Goal: Find specific page/section: Find specific page/section

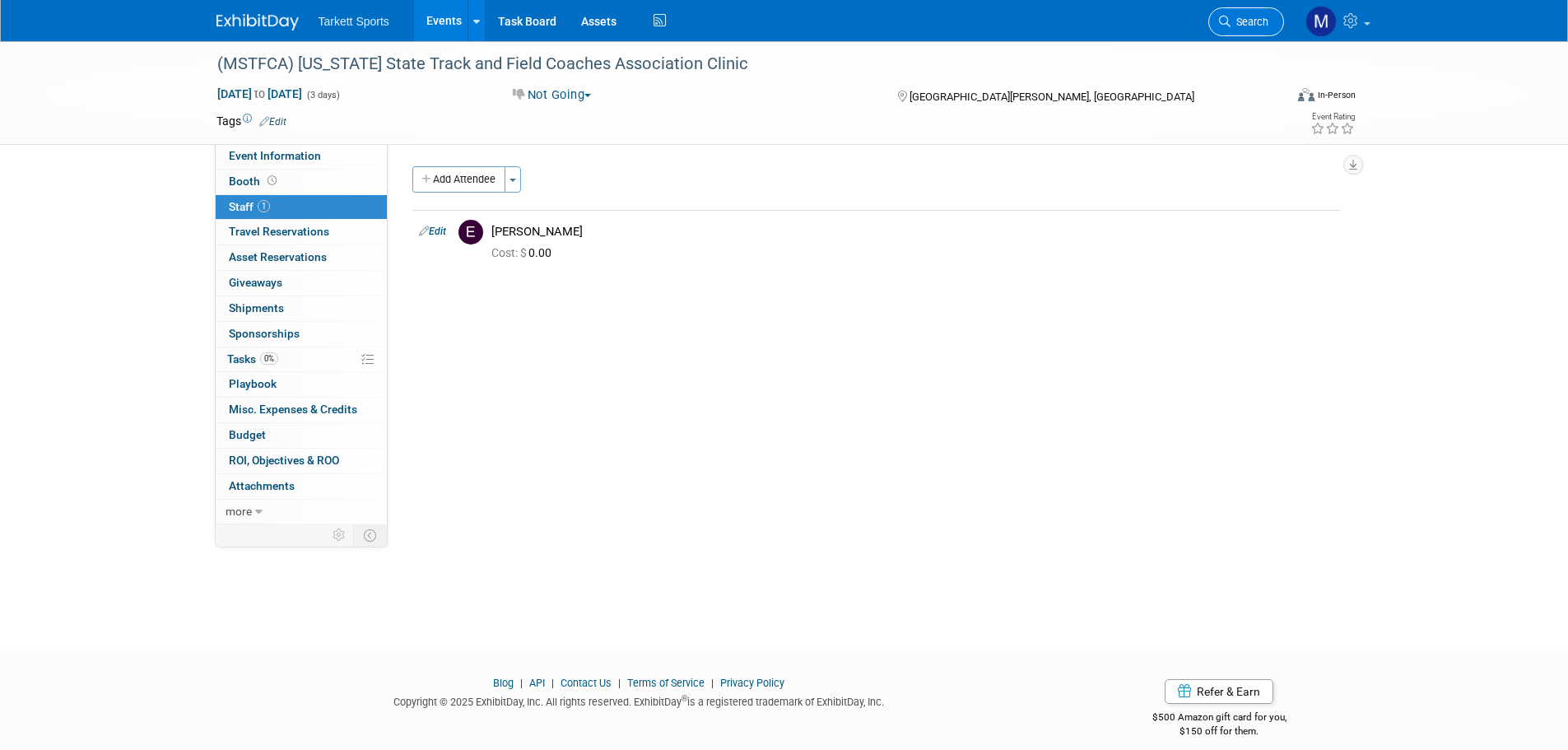
click at [1239, 27] on span "Search" at bounding box center [1249, 22] width 38 height 13
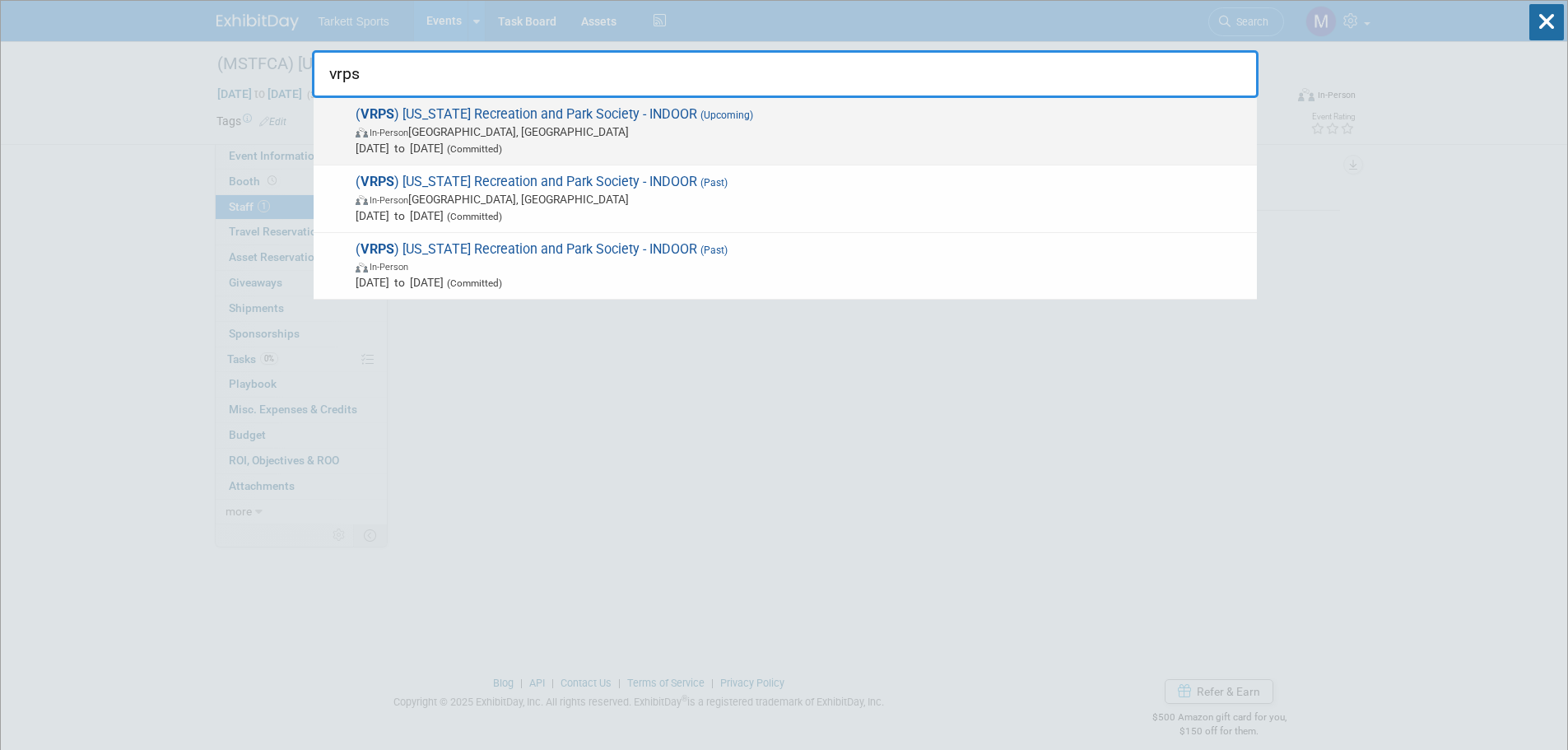
type input "vrps"
click at [506, 109] on span "( VRPS ) Virginia Recreation and Park Society - INDOOR (Upcoming) In-Person Roa…" at bounding box center [800, 131] width 898 height 51
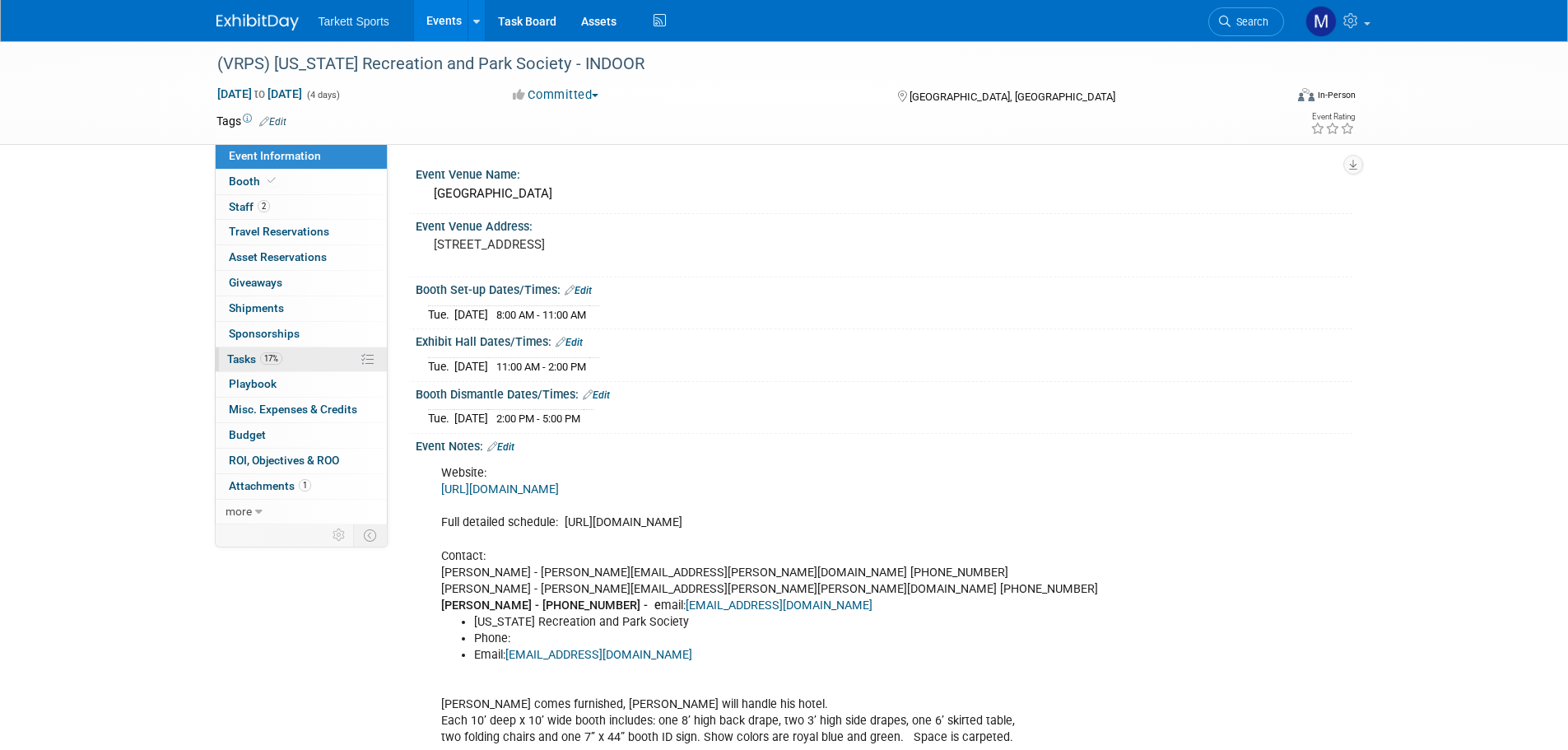
click at [286, 355] on link "17% Tasks 17%" at bounding box center [301, 359] width 171 height 24
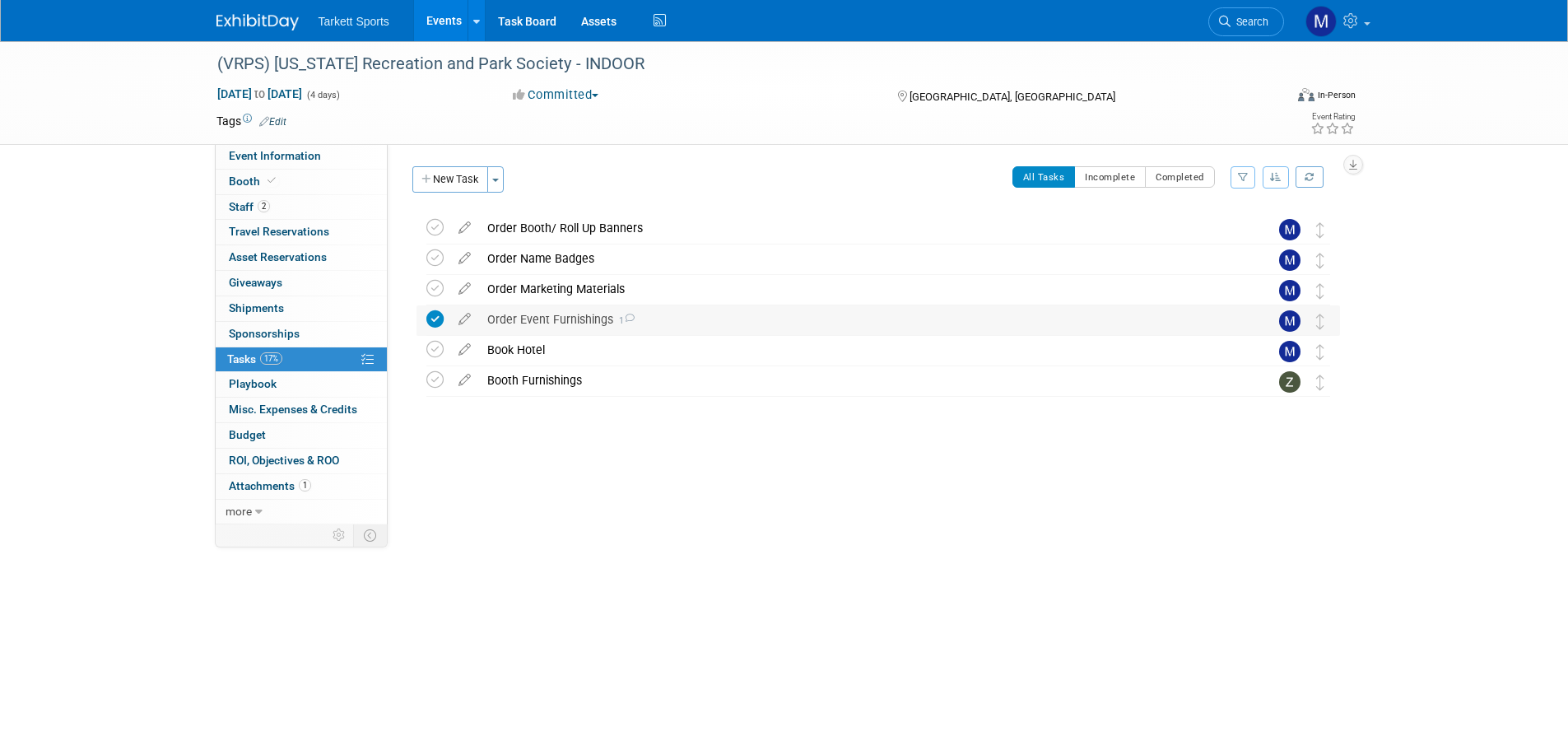
click at [573, 312] on div "Order Event Furnishings 1" at bounding box center [862, 319] width 767 height 28
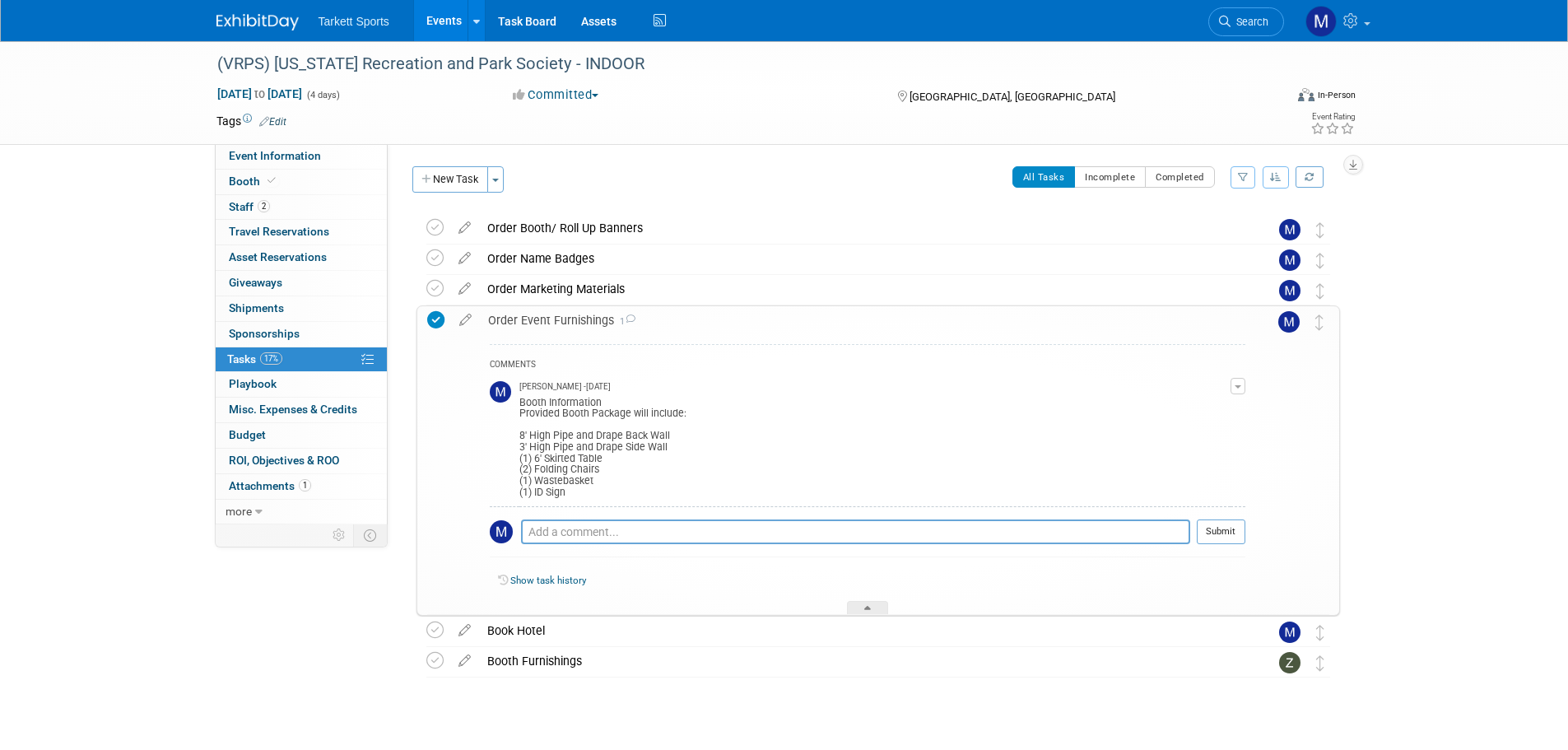
click at [574, 313] on div "Order Event Furnishings 1" at bounding box center [862, 319] width 765 height 28
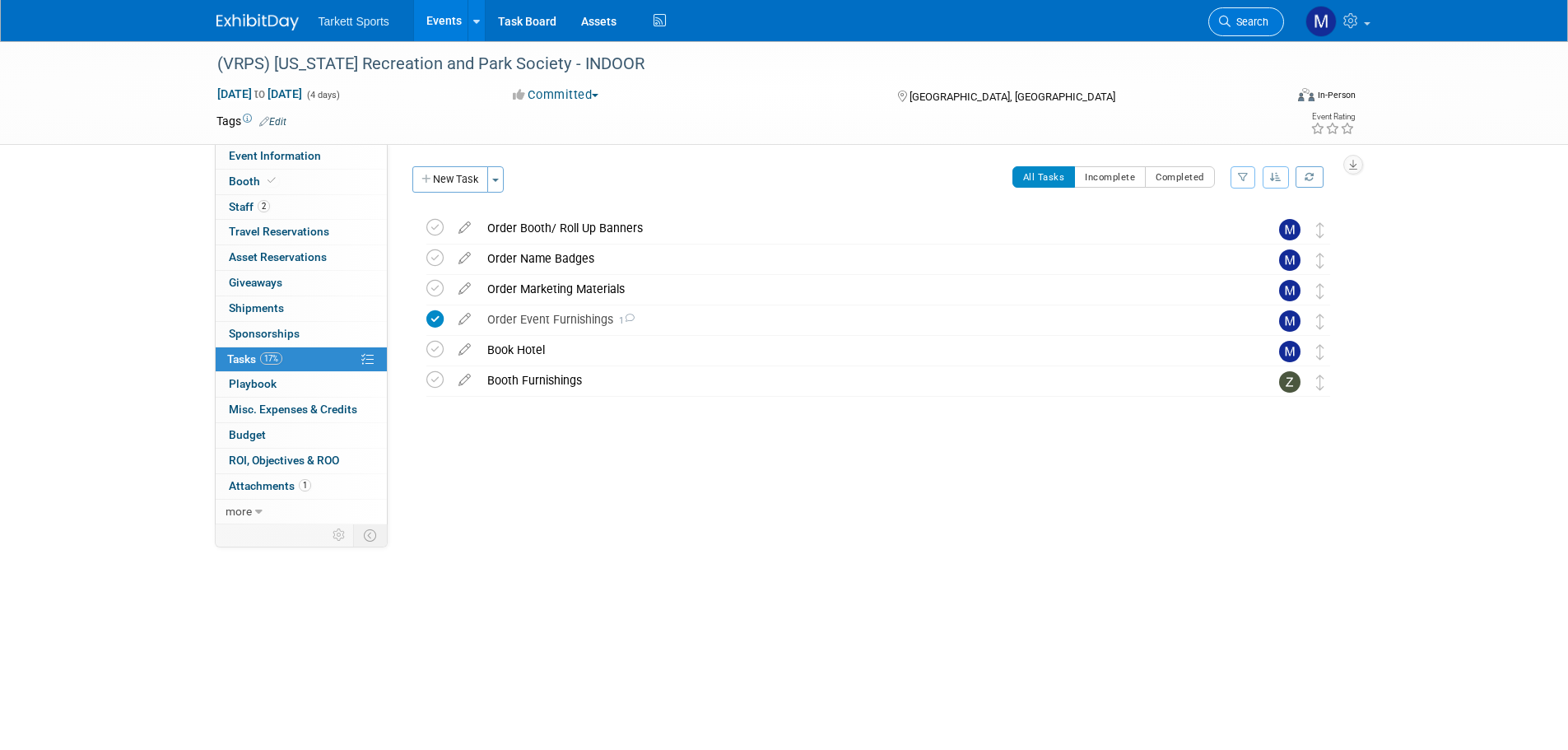
click at [1275, 27] on link "Search" at bounding box center [1246, 22] width 76 height 29
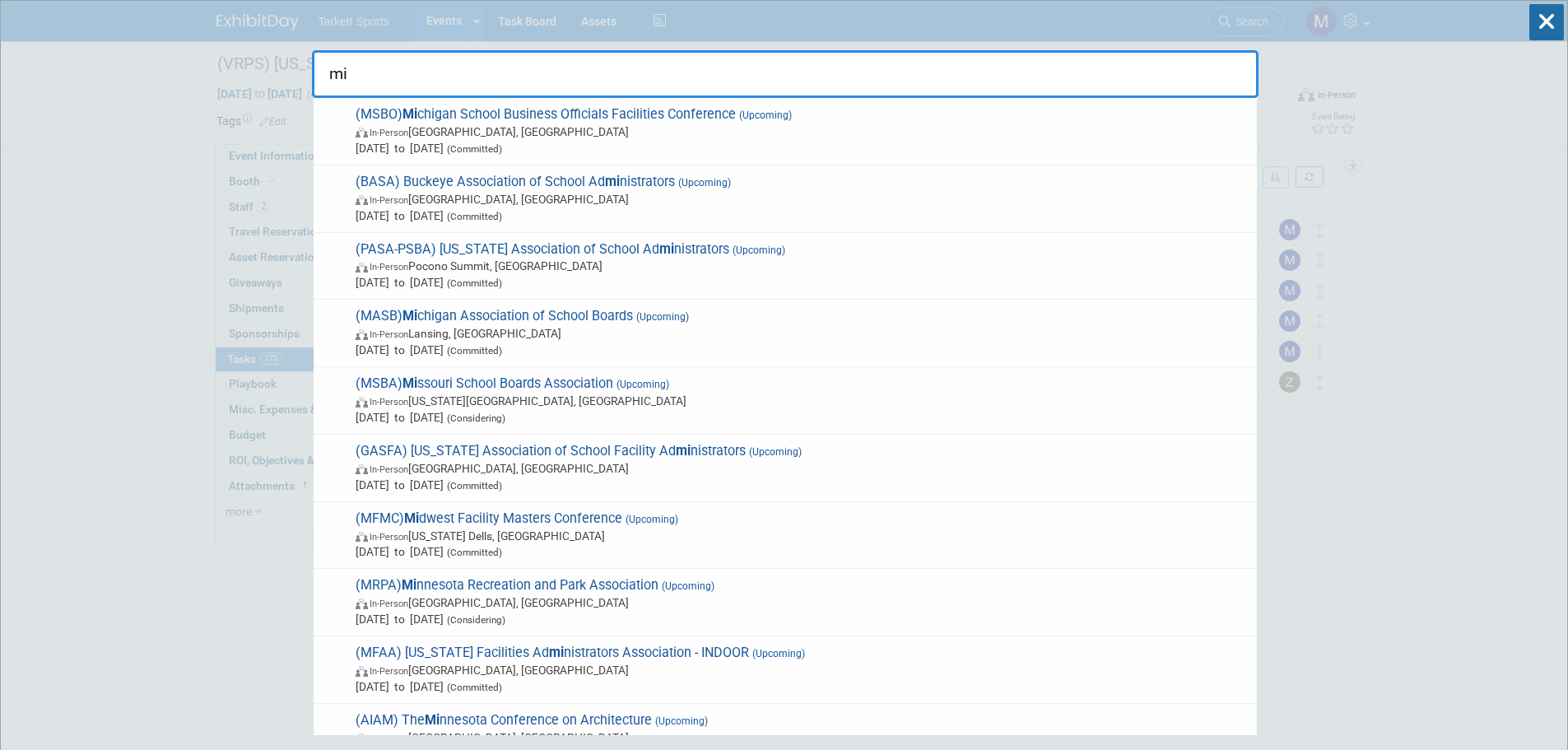
type input "m"
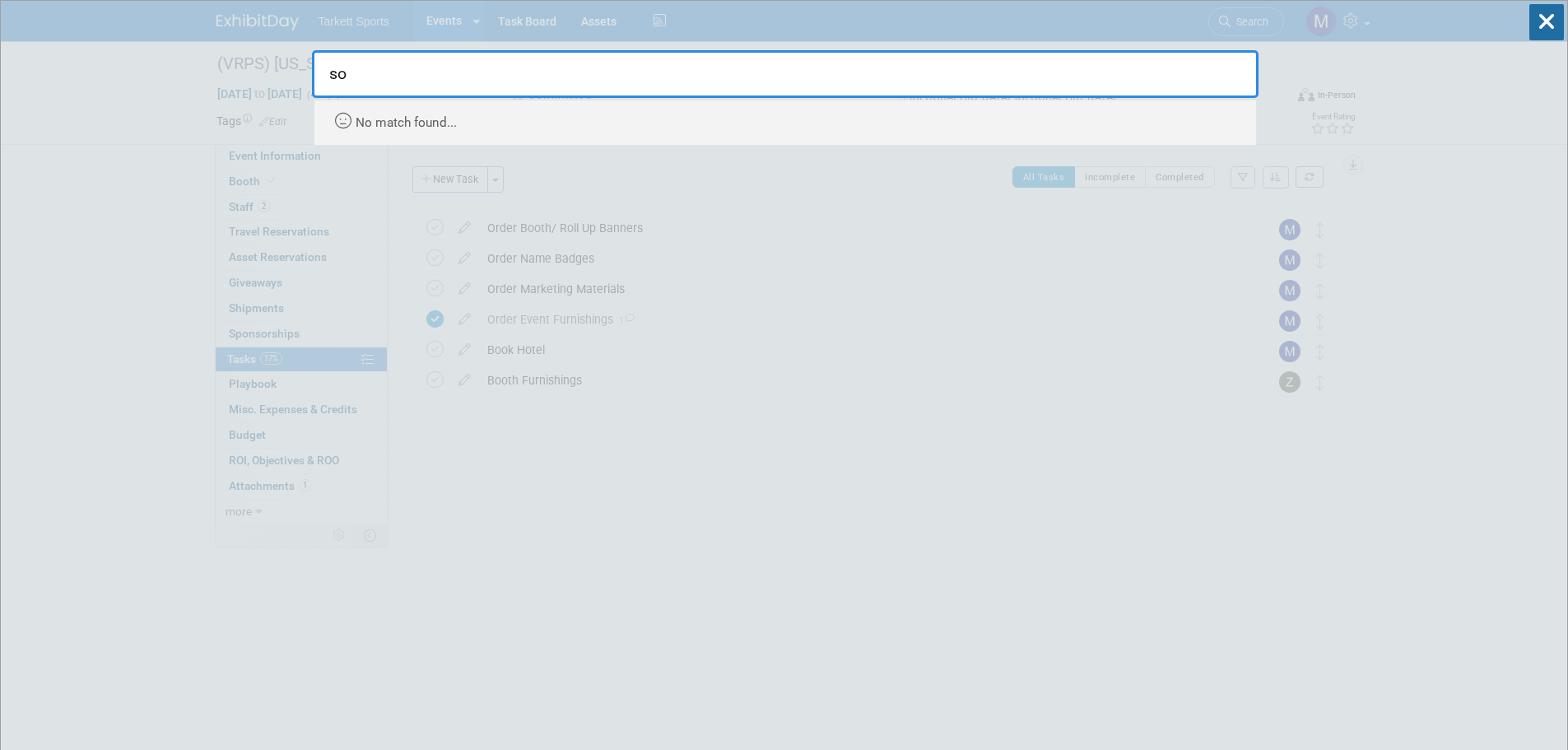
type input "s"
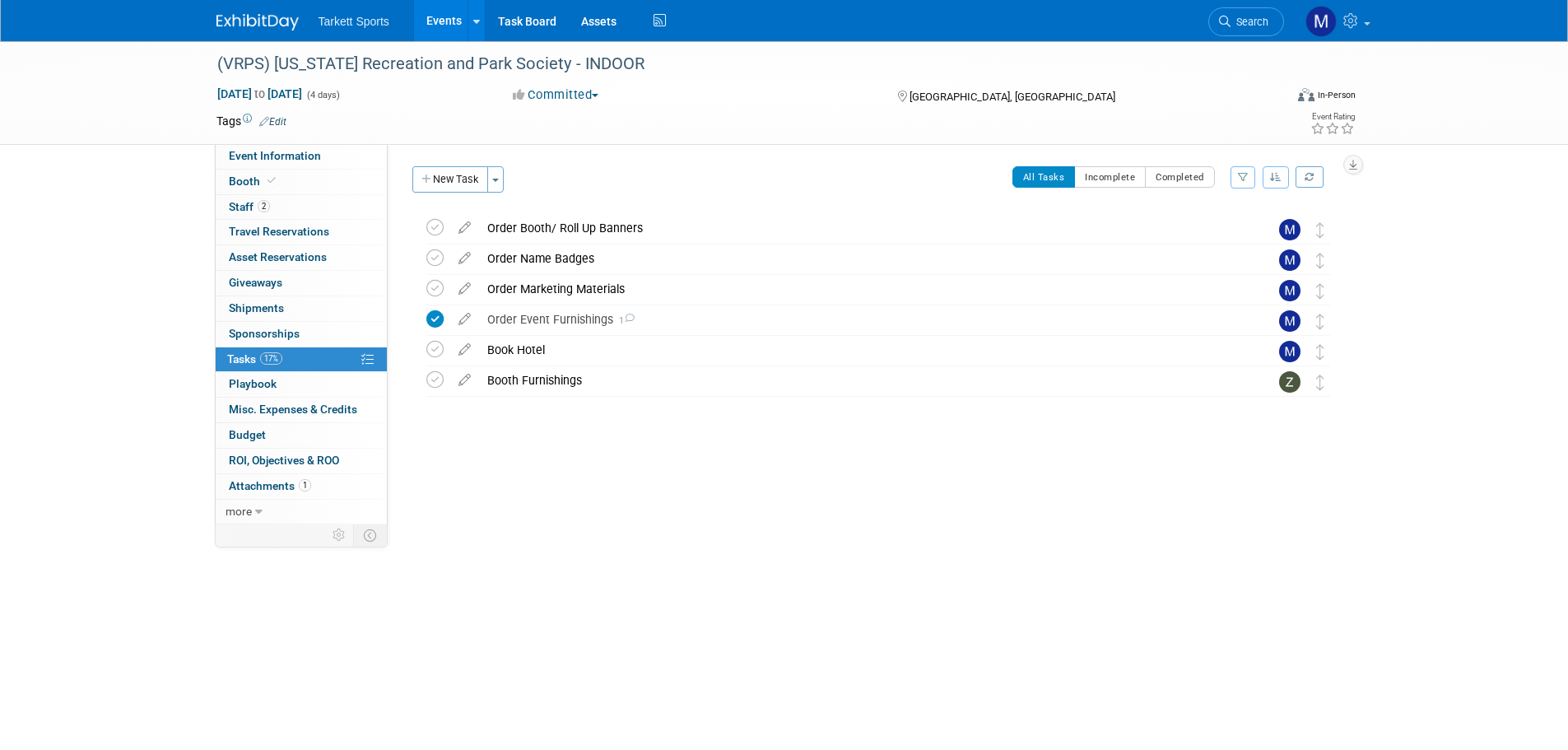
click at [457, 15] on link "Events" at bounding box center [443, 20] width 60 height 41
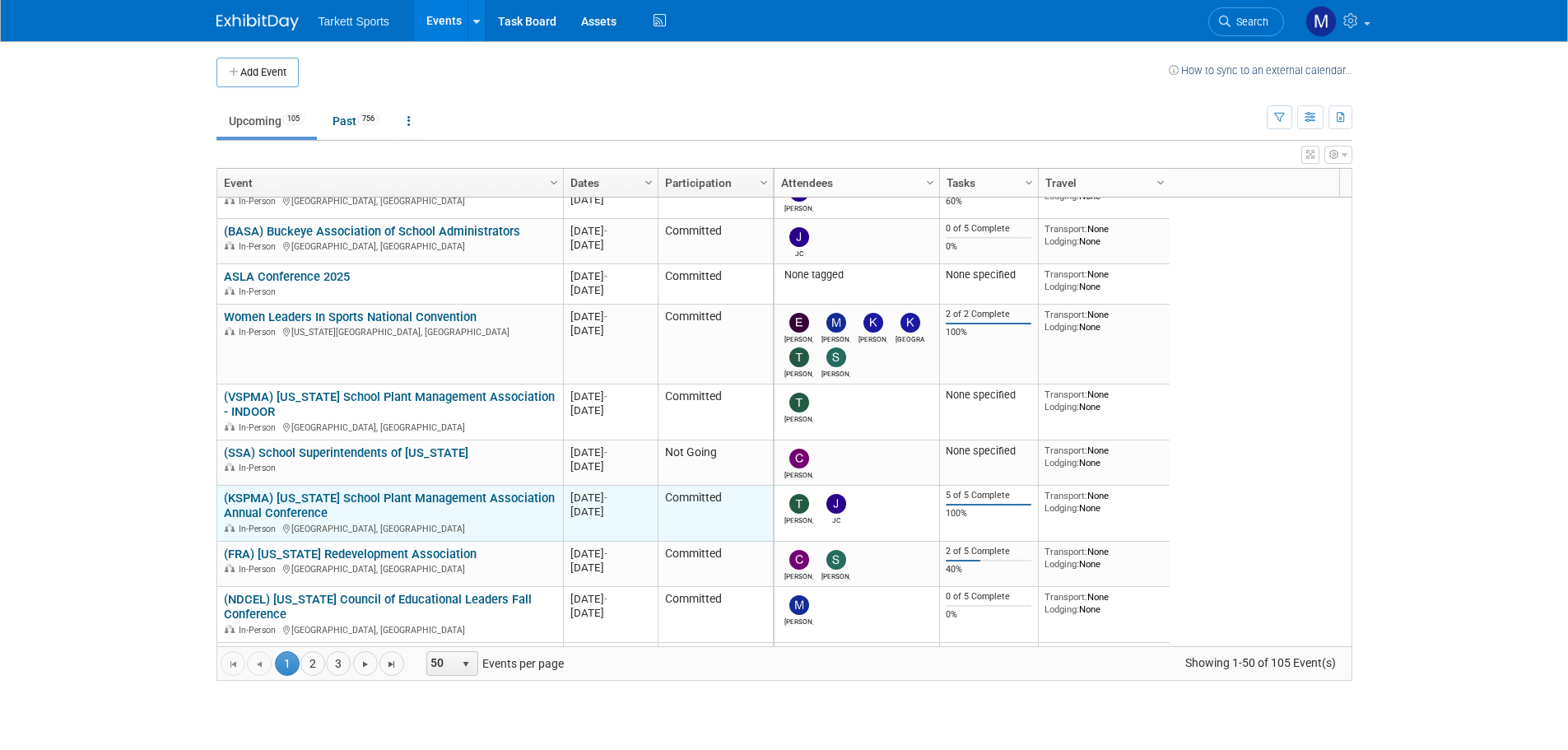
scroll to position [247, 0]
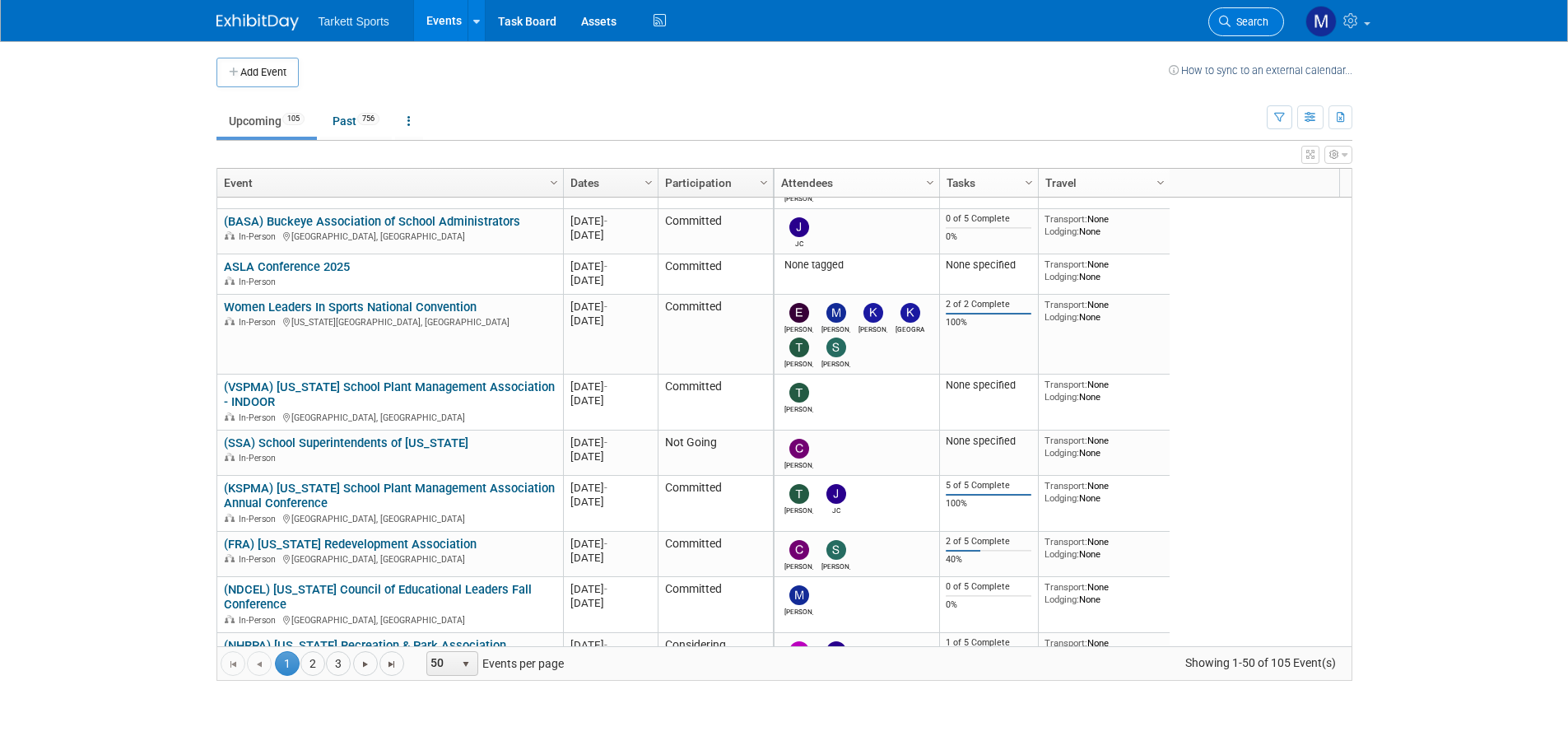
click at [1255, 18] on span "Search" at bounding box center [1249, 22] width 38 height 13
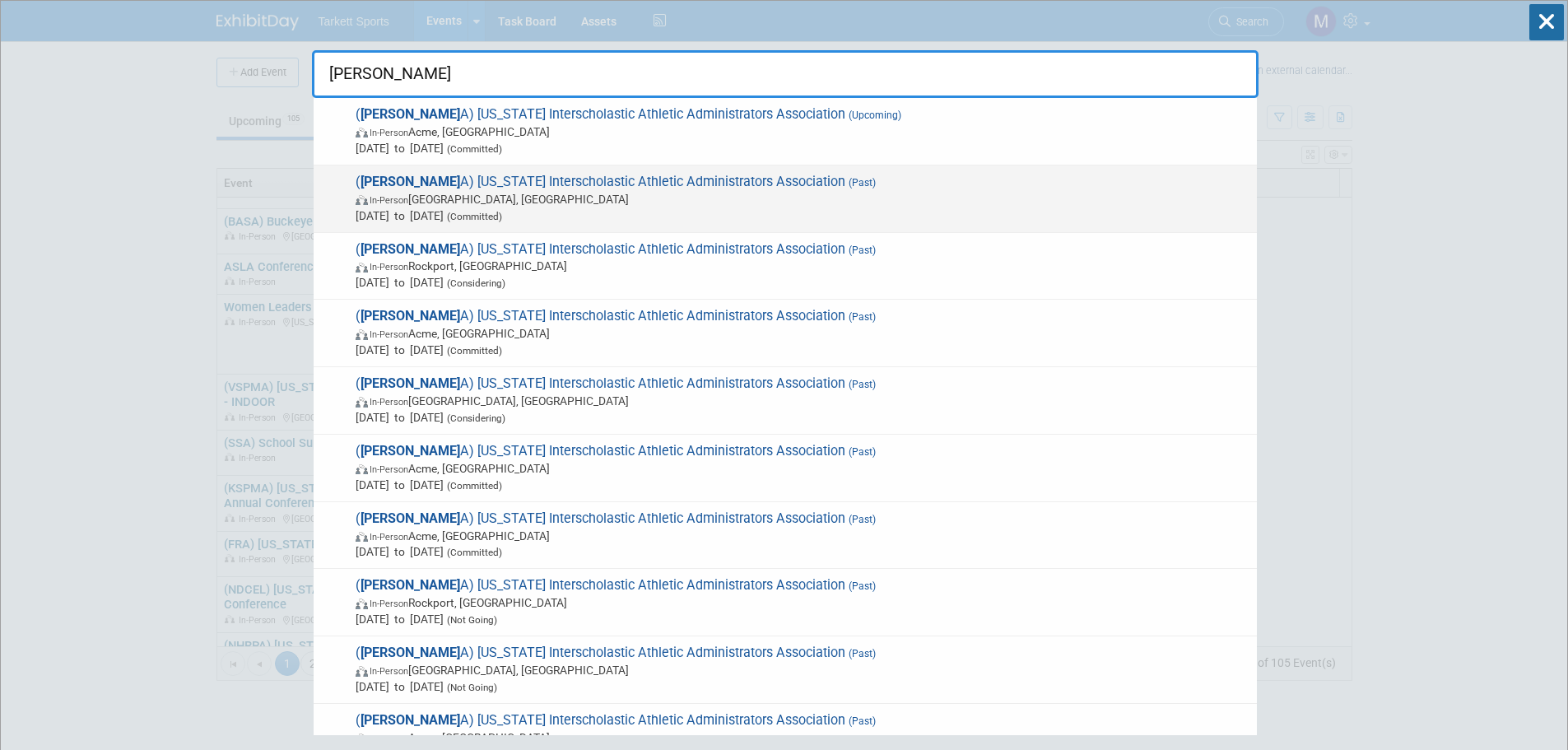
type input "miaa"
click at [707, 186] on span "( MIAA A) Missouri Interscholastic Athletic Administrators Association (Past) I…" at bounding box center [800, 199] width 898 height 51
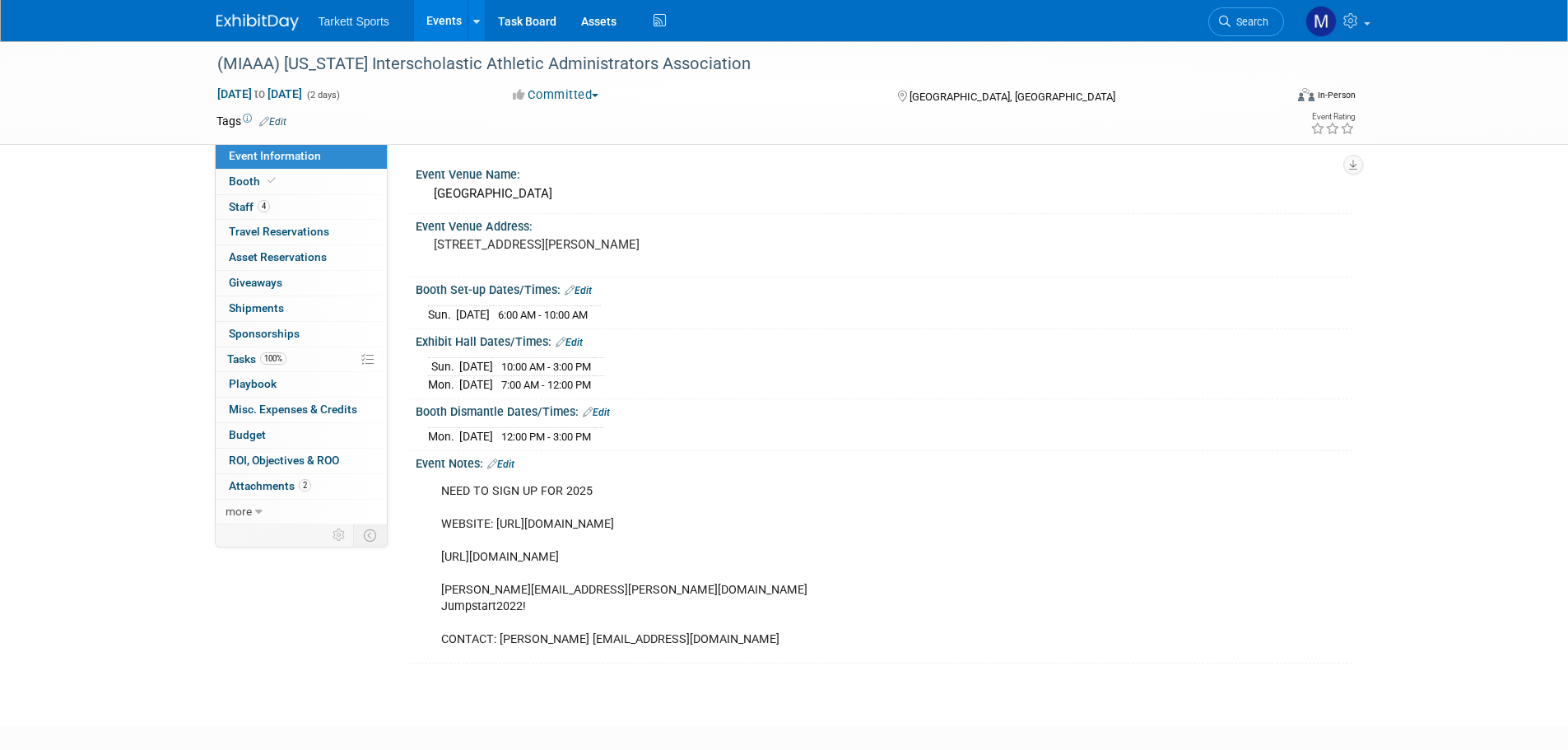
click at [1243, 18] on span "Search" at bounding box center [1249, 22] width 38 height 13
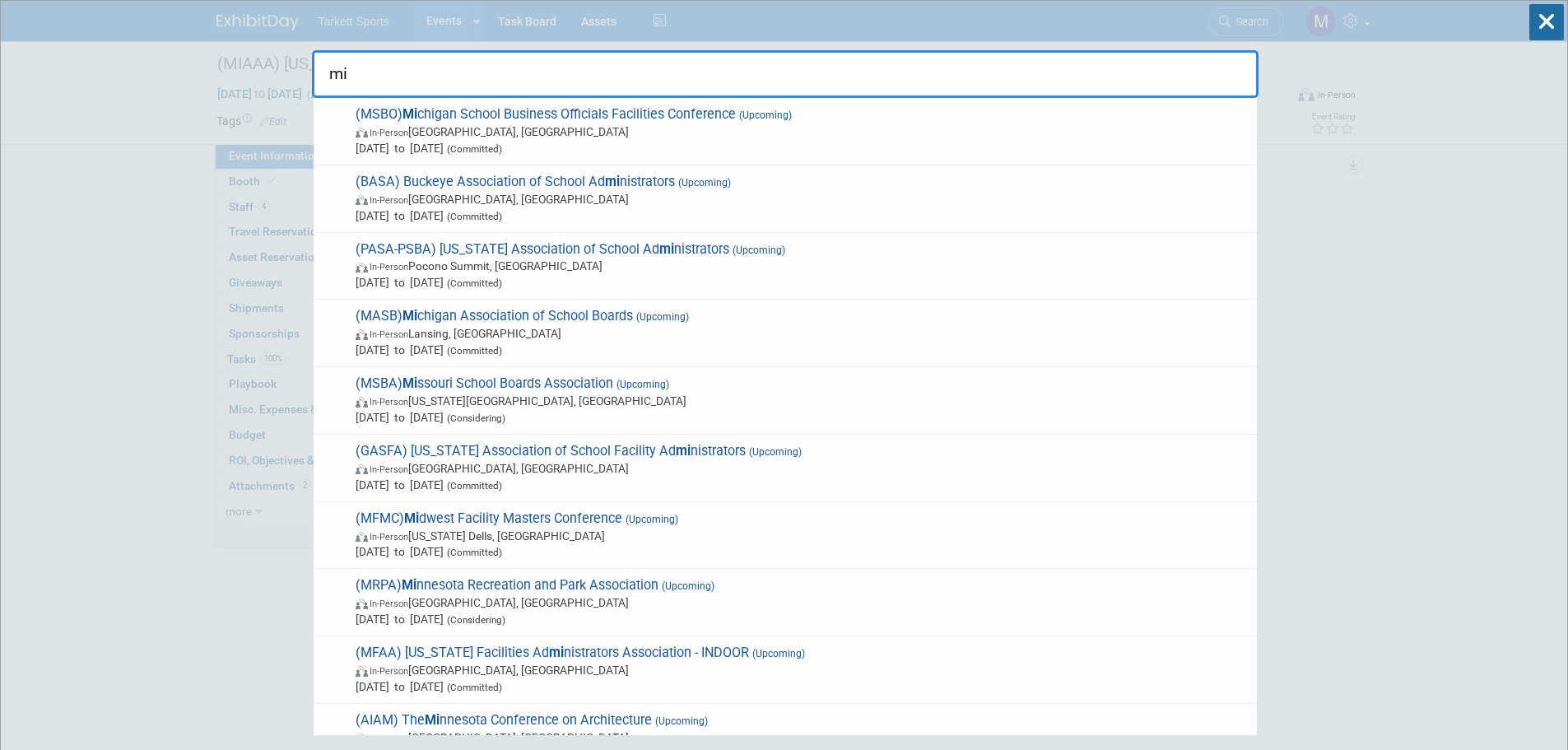
type input "m"
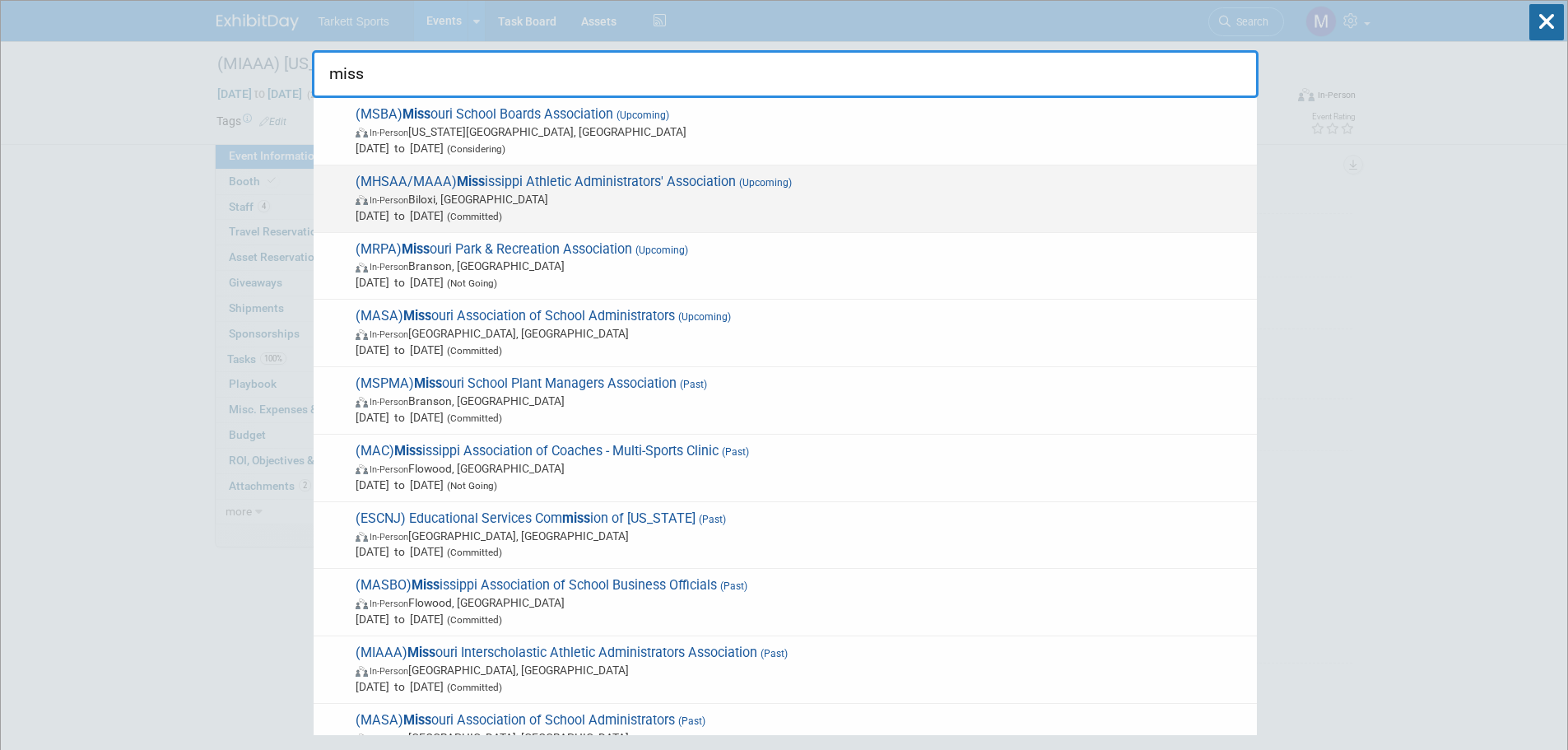
type input "miss"
click at [532, 174] on span "(MHSAA/MAAA) Miss issippi Athletic Administrators' Association (Upcoming) In-Pe…" at bounding box center [800, 199] width 898 height 51
